Goal: Task Accomplishment & Management: Manage account settings

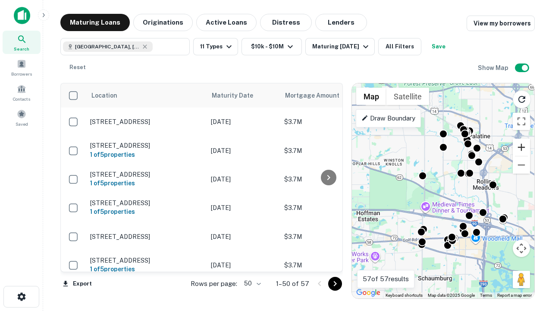
click at [521, 147] on button "Zoom in" at bounding box center [521, 146] width 17 height 17
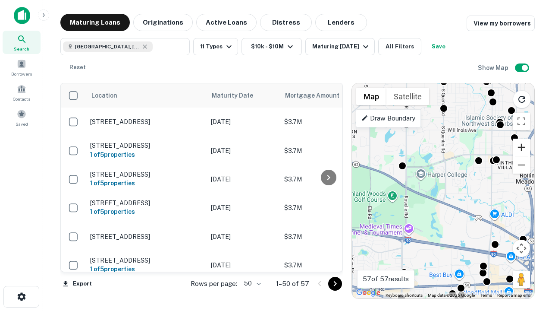
click at [521, 147] on button "Zoom in" at bounding box center [521, 146] width 17 height 17
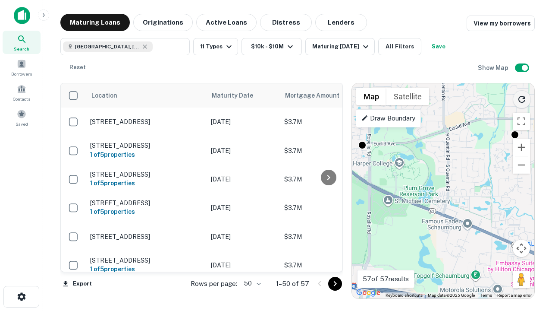
click at [522, 97] on icon "Reload search area" at bounding box center [522, 99] width 10 height 10
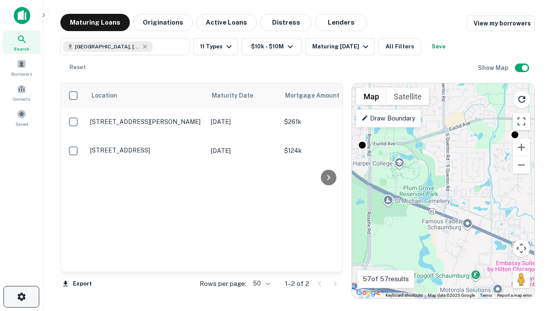
click at [21, 296] on icon "button" at bounding box center [21, 296] width 10 height 10
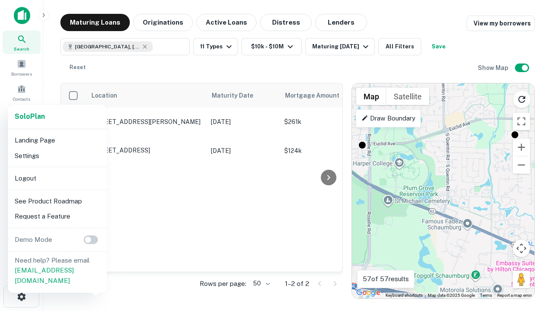
click at [57, 178] on li "Logout" at bounding box center [57, 178] width 92 height 16
